Goal: Task Accomplishment & Management: Manage account settings

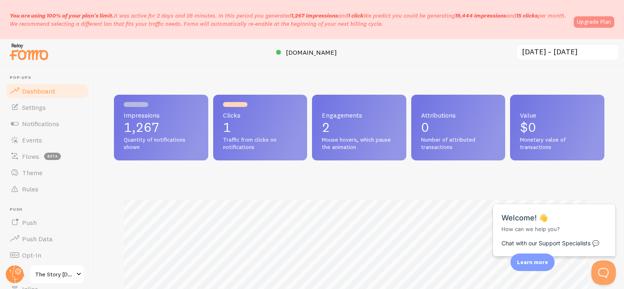
click at [605, 17] on link "Upgrade Plan" at bounding box center [594, 21] width 40 height 11
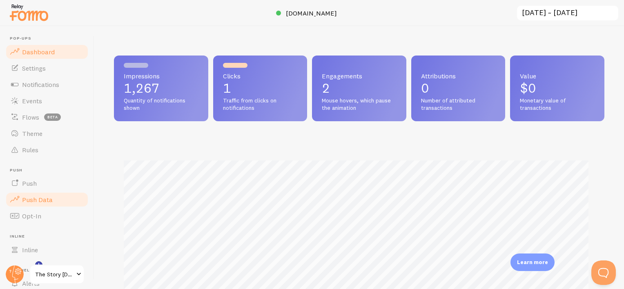
scroll to position [65, 0]
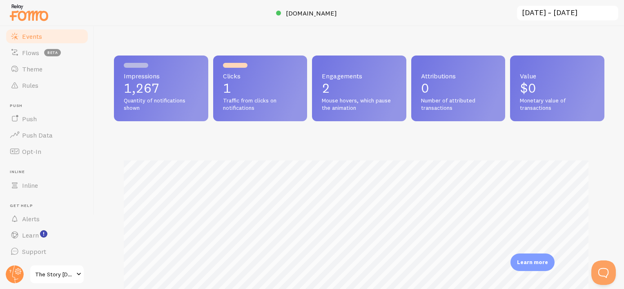
click at [39, 39] on span "Events" at bounding box center [32, 36] width 20 height 8
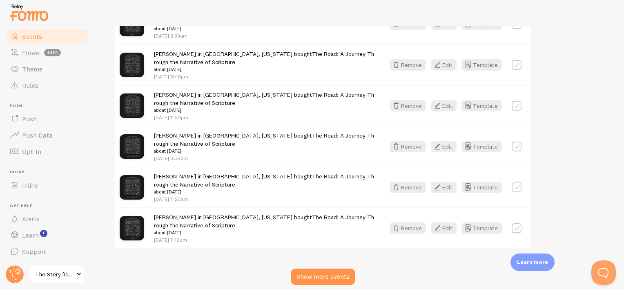
scroll to position [1224, 0]
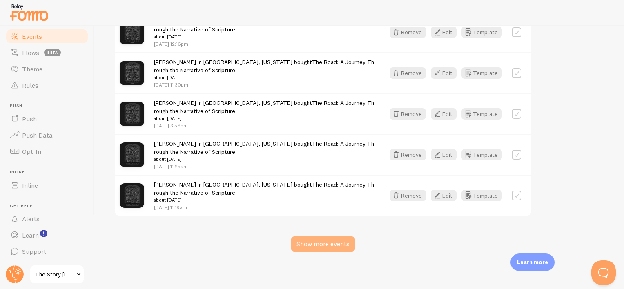
click at [345, 245] on div "Show more events" at bounding box center [323, 244] width 65 height 16
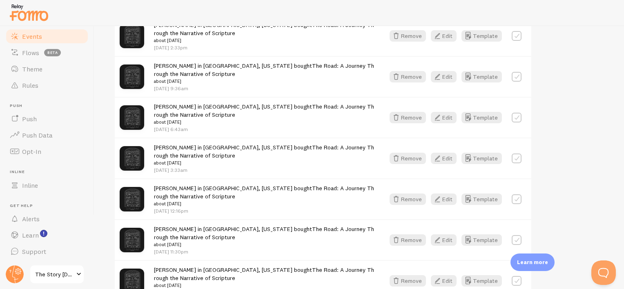
scroll to position [1311, 0]
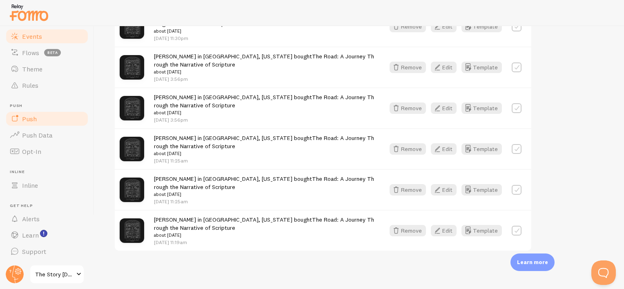
click at [42, 119] on link "Push" at bounding box center [47, 119] width 84 height 16
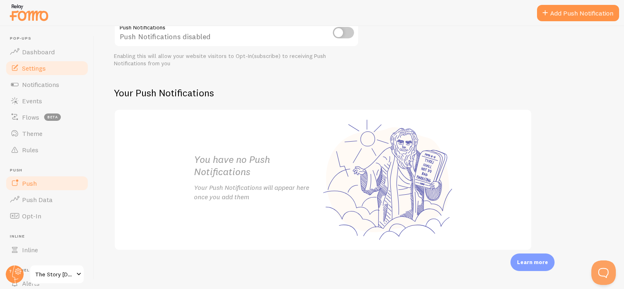
click at [49, 62] on link "Settings" at bounding box center [47, 68] width 84 height 16
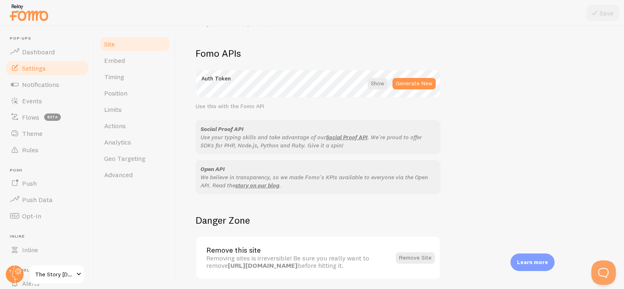
scroll to position [481, 0]
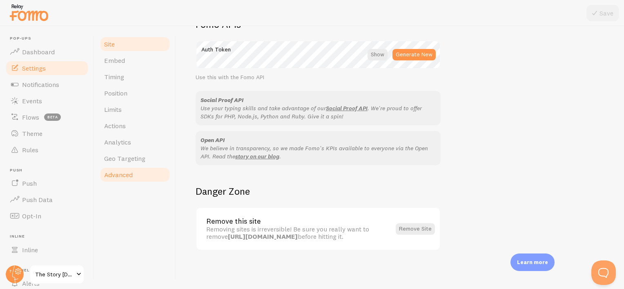
click at [131, 179] on link "Advanced" at bounding box center [134, 175] width 71 height 16
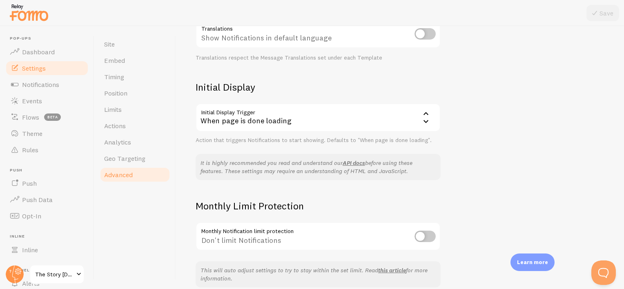
scroll to position [184, 0]
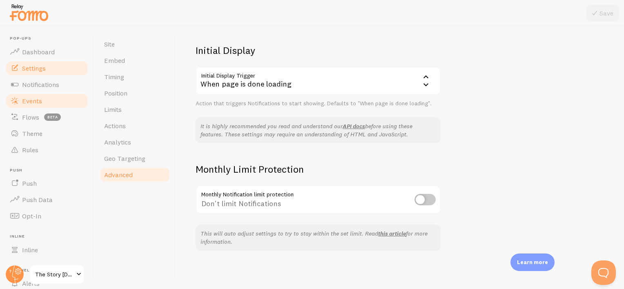
click at [45, 100] on link "Events" at bounding box center [47, 101] width 84 height 16
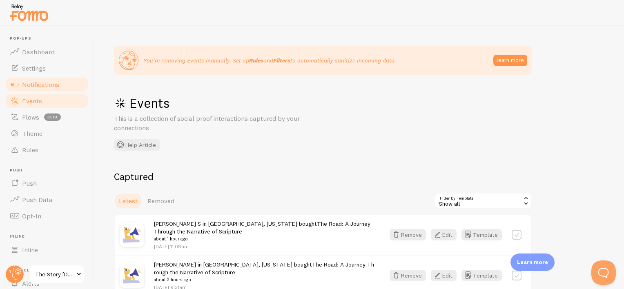
click at [50, 85] on span "Notifications" at bounding box center [40, 84] width 37 height 8
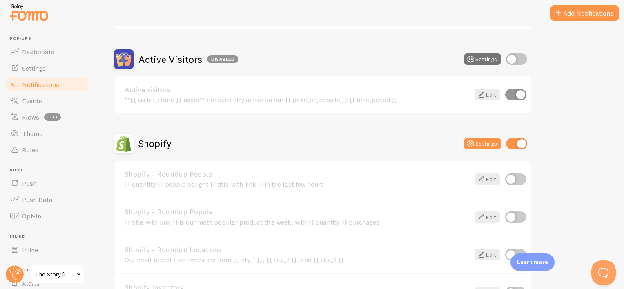
scroll to position [185, 0]
click at [518, 94] on input "checkbox" at bounding box center [515, 93] width 21 height 11
checkbox input "false"
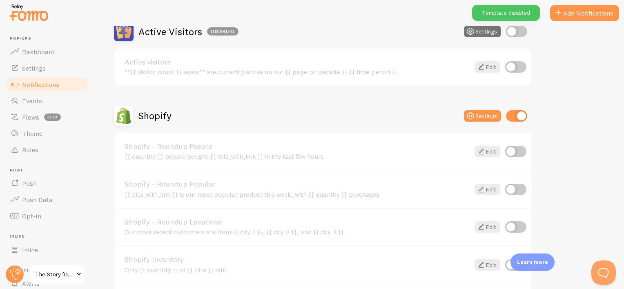
scroll to position [238, 0]
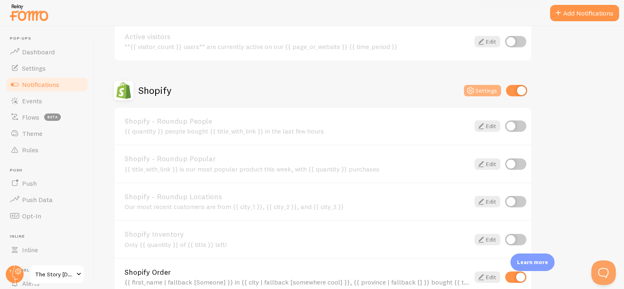
click at [474, 92] on icon at bounding box center [471, 91] width 10 height 10
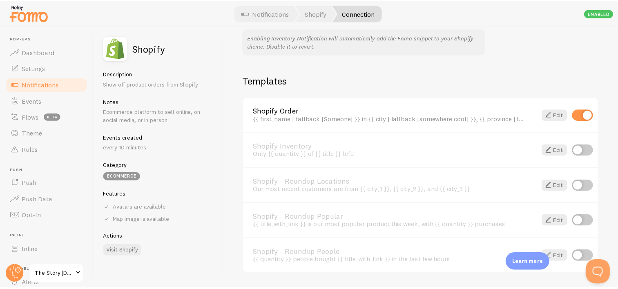
scroll to position [567, 0]
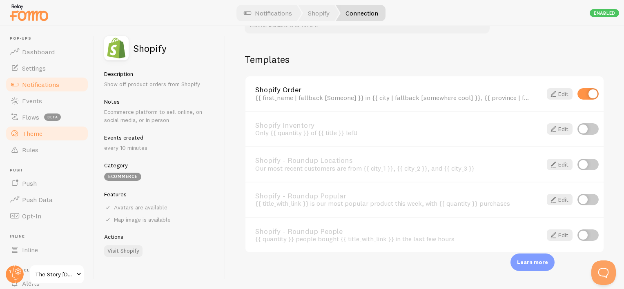
click at [54, 136] on link "Theme" at bounding box center [47, 133] width 84 height 16
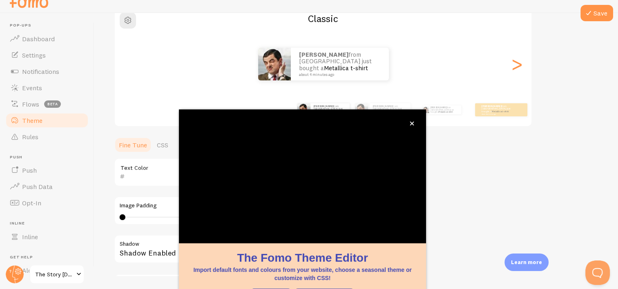
scroll to position [74, 0]
click at [410, 125] on icon "close," at bounding box center [412, 123] width 4 height 4
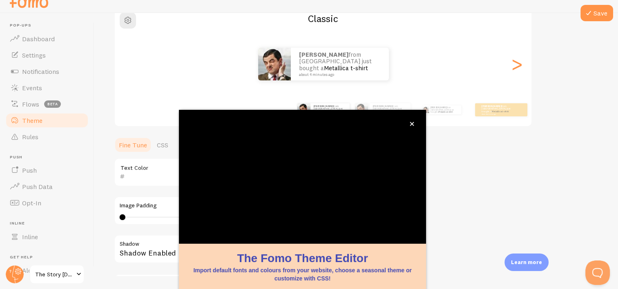
click at [413, 125] on icon "close," at bounding box center [412, 124] width 4 height 4
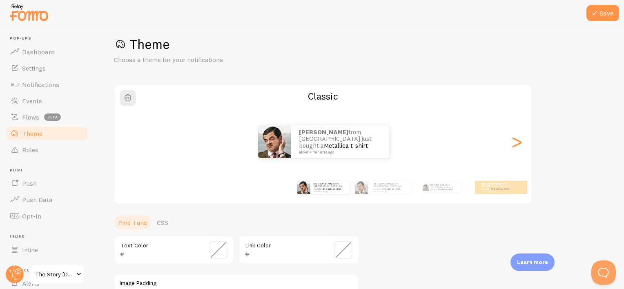
scroll to position [9, 0]
click at [131, 95] on span "button" at bounding box center [128, 99] width 10 height 10
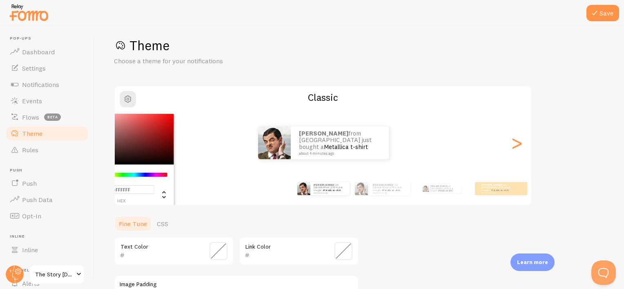
click at [279, 90] on div "#FFFFFF hex 255 r 255 g 255 b 0 h 0% s 100% l Classic Marcos from [GEOGRAPHIC_D…" at bounding box center [323, 145] width 418 height 121
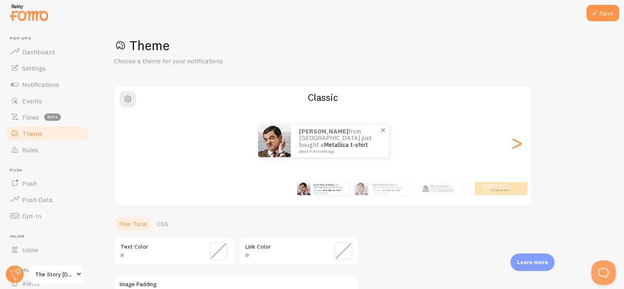
click at [272, 142] on img at bounding box center [274, 141] width 33 height 33
click at [49, 152] on link "Rules" at bounding box center [47, 150] width 84 height 16
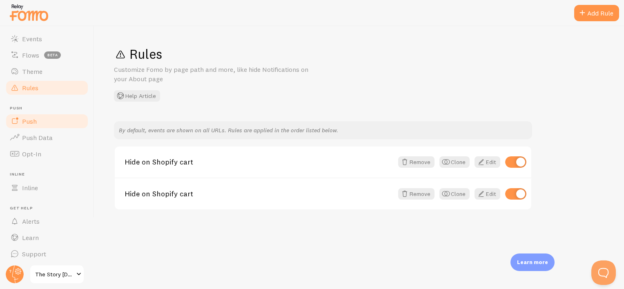
scroll to position [65, 0]
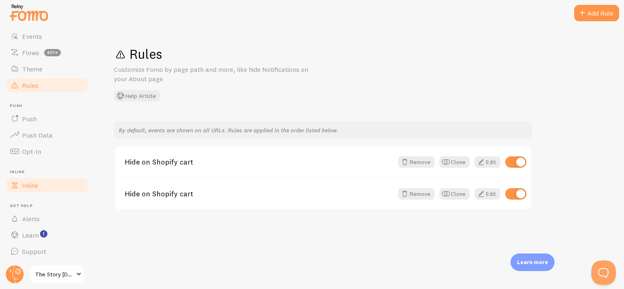
click at [42, 186] on link "Inline" at bounding box center [47, 185] width 84 height 16
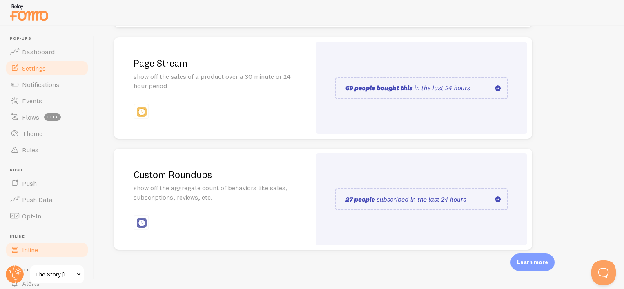
click at [45, 71] on span "Settings" at bounding box center [34, 68] width 24 height 8
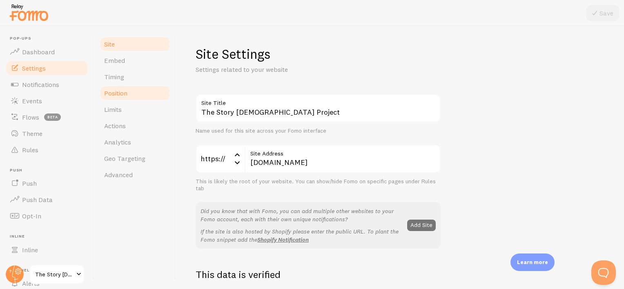
click at [116, 91] on span "Position" at bounding box center [115, 93] width 23 height 8
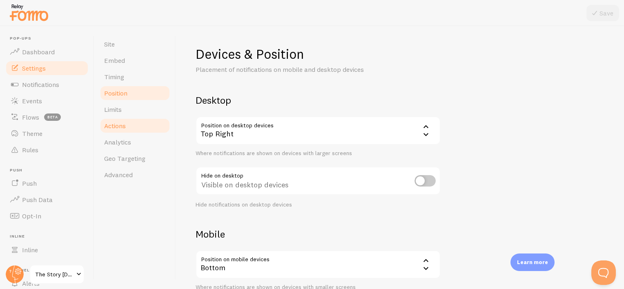
click at [116, 127] on span "Actions" at bounding box center [115, 126] width 22 height 8
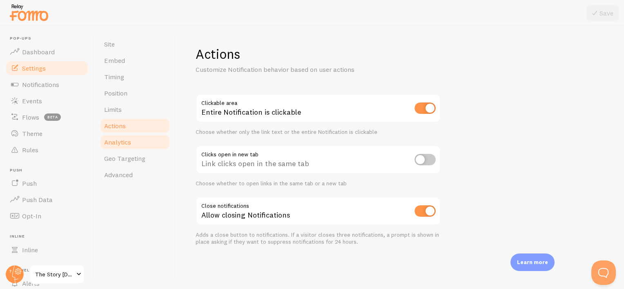
click at [118, 141] on span "Analytics" at bounding box center [117, 142] width 27 height 8
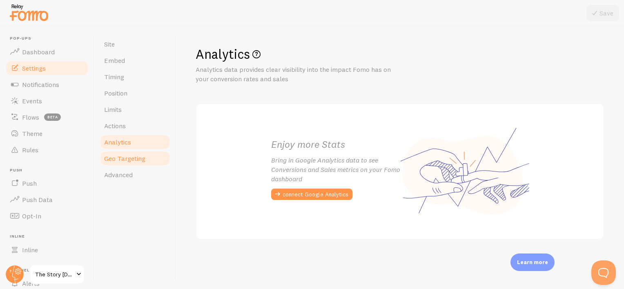
click at [120, 154] on span "Geo Targeting" at bounding box center [124, 158] width 41 height 8
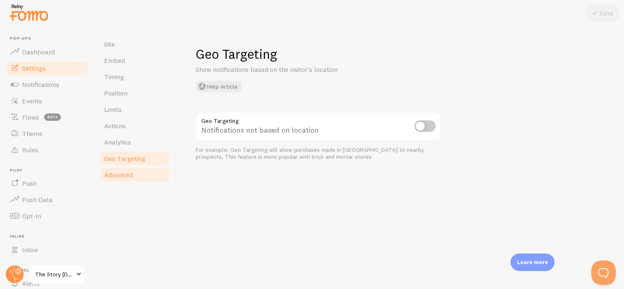
click at [121, 172] on span "Advanced" at bounding box center [118, 175] width 29 height 8
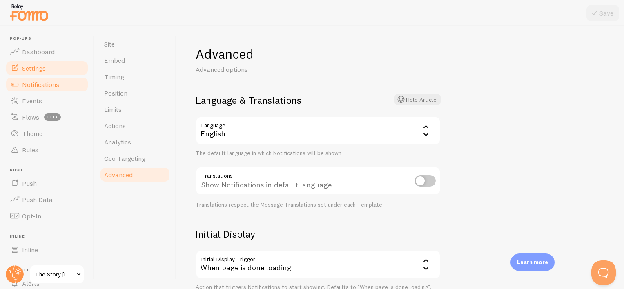
click at [54, 86] on span "Notifications" at bounding box center [40, 84] width 37 height 8
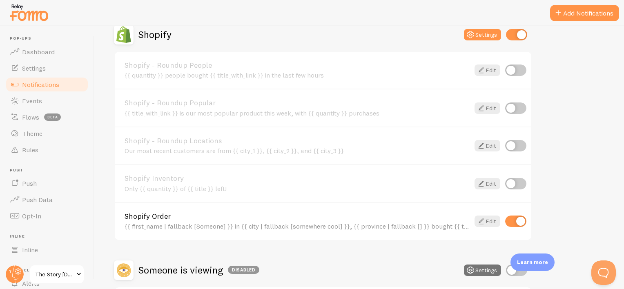
scroll to position [299, 0]
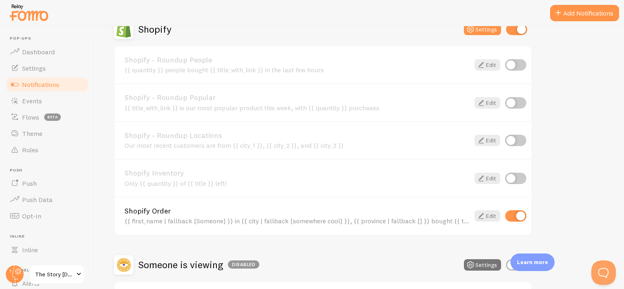
click at [512, 69] on input "checkbox" at bounding box center [515, 64] width 21 height 11
checkbox input "true"
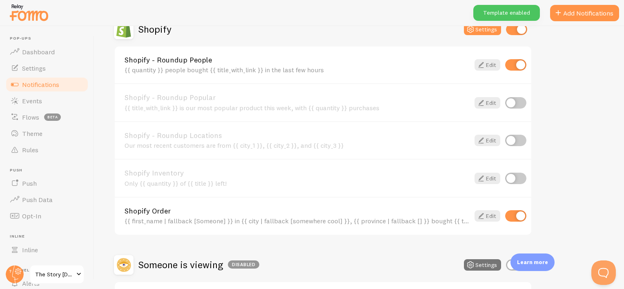
scroll to position [366, 0]
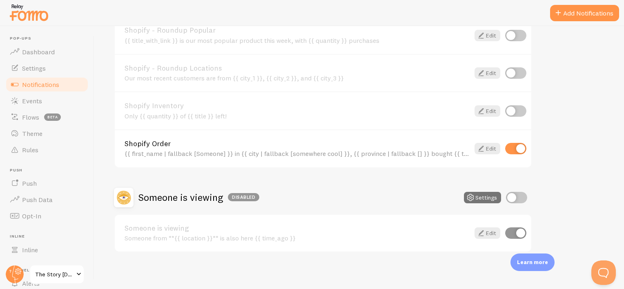
click at [510, 229] on input "checkbox" at bounding box center [515, 233] width 21 height 11
checkbox input "false"
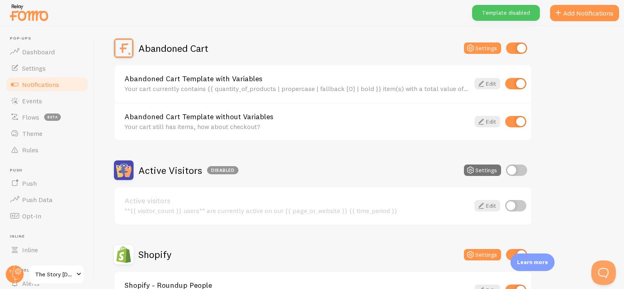
scroll to position [0, 0]
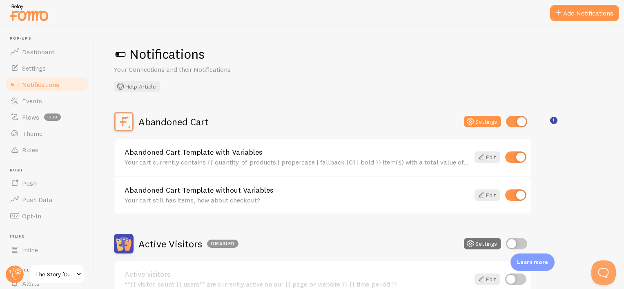
click at [528, 260] on p "Learn more" at bounding box center [532, 263] width 31 height 8
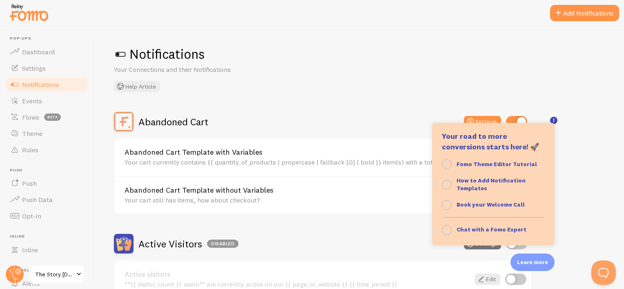
scroll to position [84, 0]
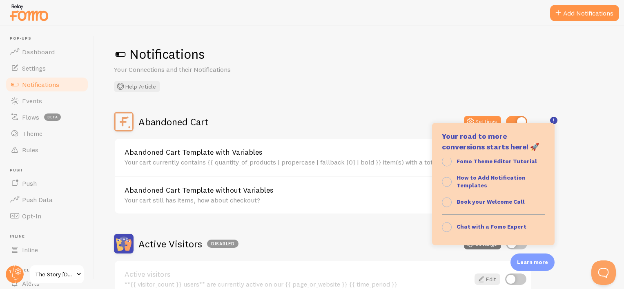
click at [366, 95] on div "Notifications Your Connections and their Notifications Help Article Abandoned C…" at bounding box center [359, 157] width 530 height 263
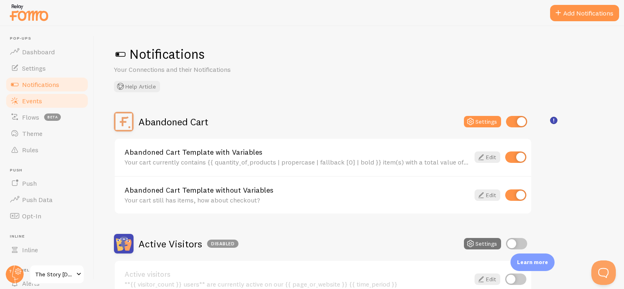
click at [47, 97] on link "Events" at bounding box center [47, 101] width 84 height 16
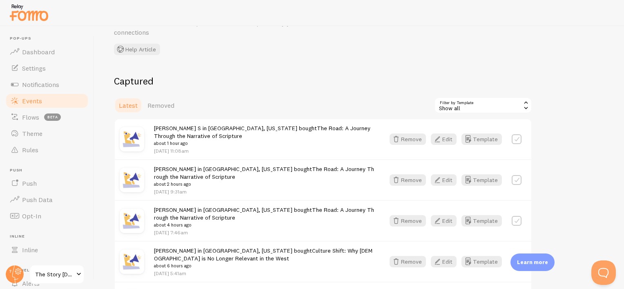
scroll to position [96, 0]
click at [447, 141] on button "Edit" at bounding box center [444, 138] width 26 height 11
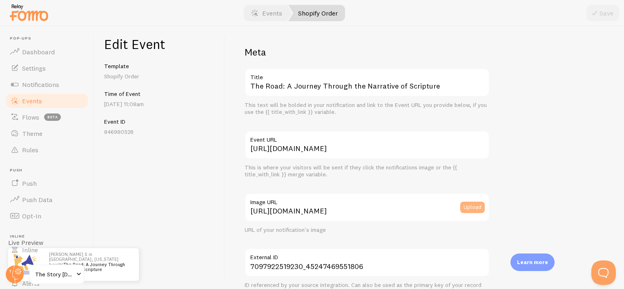
click at [472, 209] on button "Upload" at bounding box center [472, 207] width 25 height 11
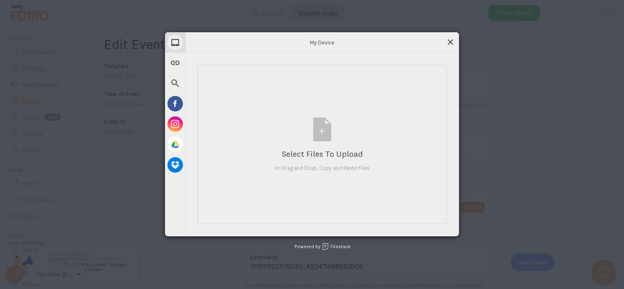
click at [452, 41] on span at bounding box center [450, 42] width 9 height 9
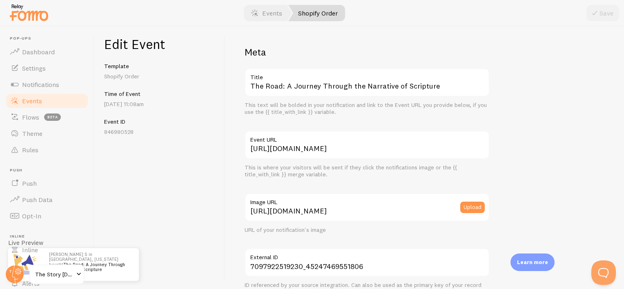
click at [35, 104] on span "Events" at bounding box center [32, 101] width 20 height 8
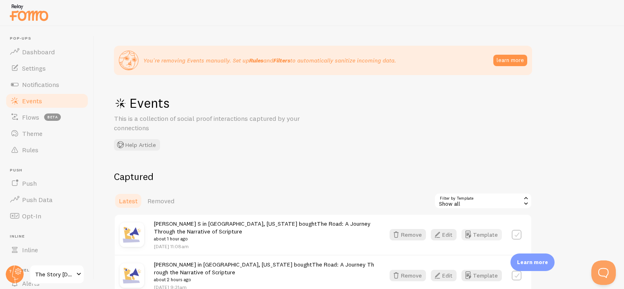
click at [478, 235] on button "Template" at bounding box center [482, 234] width 40 height 11
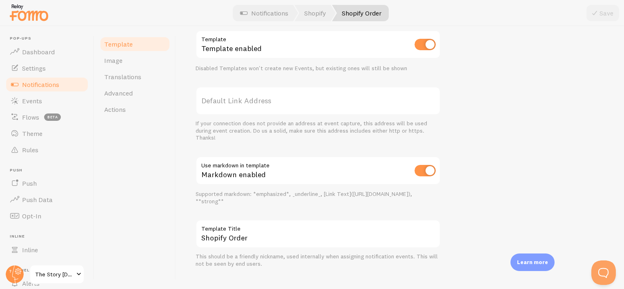
scroll to position [337, 0]
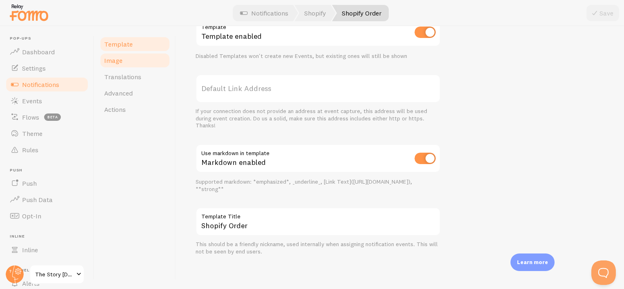
click at [144, 53] on link "Image" at bounding box center [134, 60] width 71 height 16
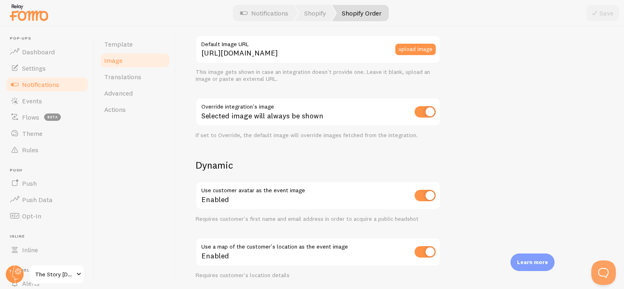
scroll to position [233, 0]
click at [424, 114] on input "checkbox" at bounding box center [425, 112] width 21 height 11
checkbox input "false"
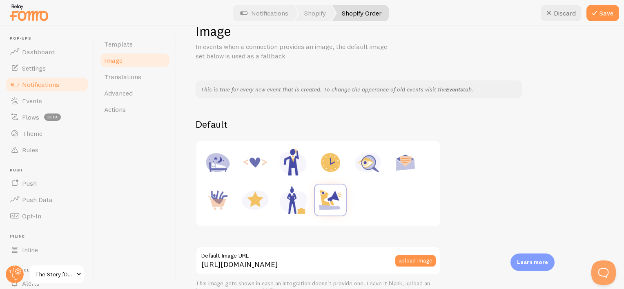
scroll to position [22, 0]
click at [601, 17] on button "Save" at bounding box center [603, 13] width 33 height 16
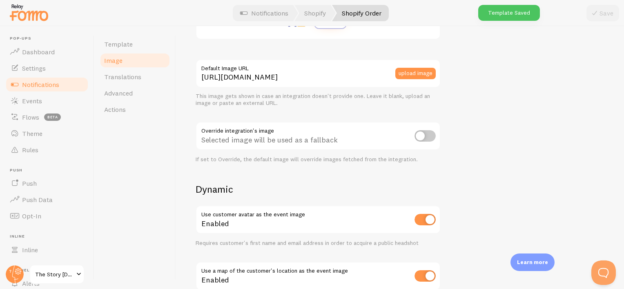
scroll to position [353, 0]
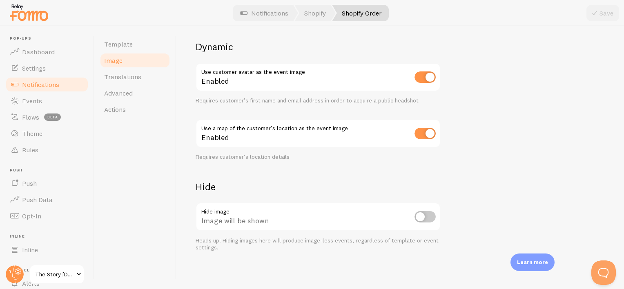
click at [420, 217] on input "checkbox" at bounding box center [425, 216] width 21 height 11
checkbox input "false"
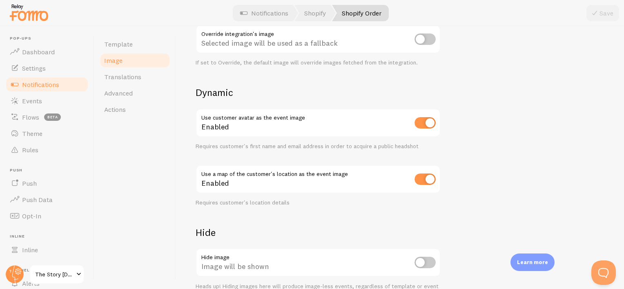
scroll to position [304, 0]
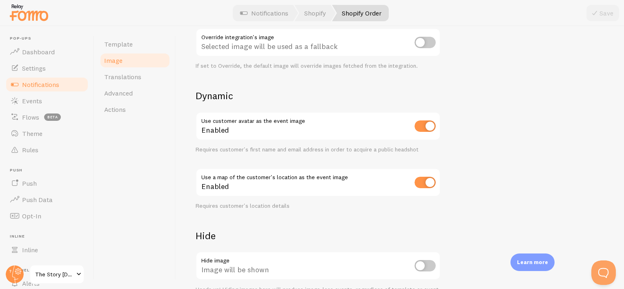
click at [418, 187] on input "checkbox" at bounding box center [425, 182] width 21 height 11
checkbox input "false"
click at [600, 20] on button "Save" at bounding box center [603, 13] width 33 height 16
click at [221, 139] on div "Enabled" at bounding box center [318, 127] width 245 height 30
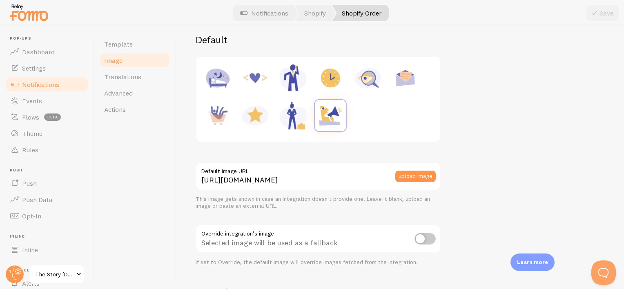
scroll to position [108, 0]
click at [126, 80] on span "Translations" at bounding box center [122, 77] width 37 height 8
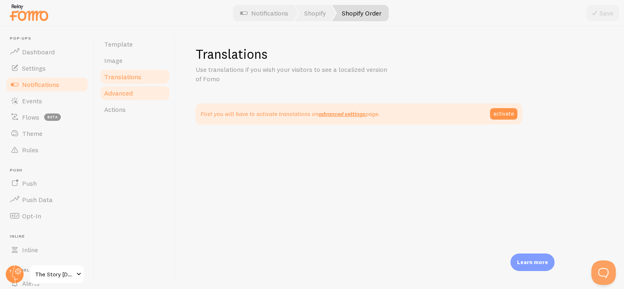
click at [126, 93] on span "Advanced" at bounding box center [118, 93] width 29 height 8
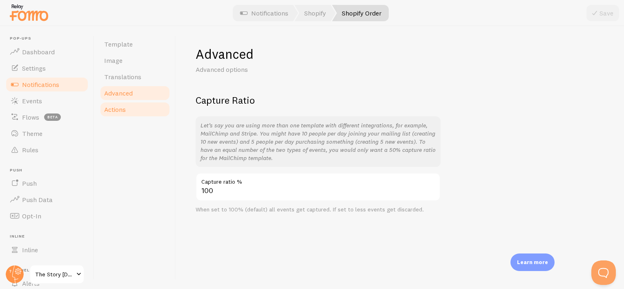
click at [124, 107] on span "Actions" at bounding box center [115, 109] width 22 height 8
